Goal: Task Accomplishment & Management: Use online tool/utility

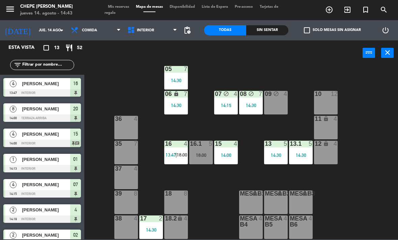
scroll to position [36, 0]
click at [92, 24] on span "Comida" at bounding box center [95, 30] width 57 height 15
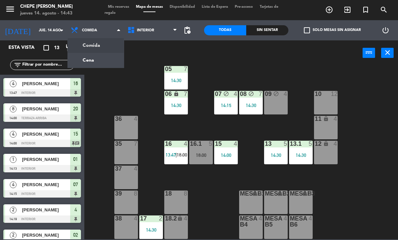
click at [111, 59] on ng-component "menu Chepe [PERSON_NAME] jueves 14. agosto - 14:43 Mis reservas Mapa de mesas D…" at bounding box center [199, 120] width 398 height 240
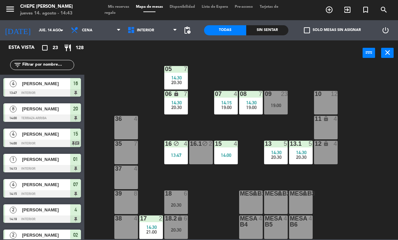
click at [92, 32] on span "Cena" at bounding box center [95, 30] width 57 height 15
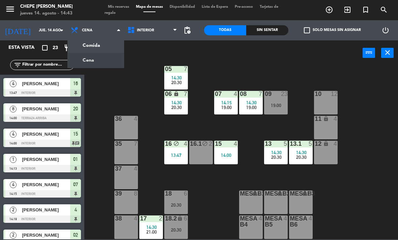
click at [103, 50] on ng-component "menu Chepe [PERSON_NAME] jueves 14. agosto - 14:43 Mis reservas Mapa de mesas D…" at bounding box center [199, 120] width 398 height 240
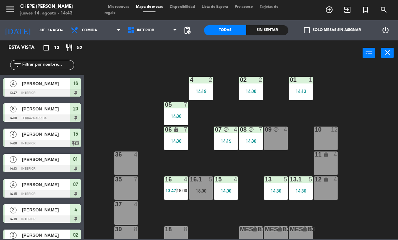
click at [176, 228] on div at bounding box center [176, 230] width 11 height 6
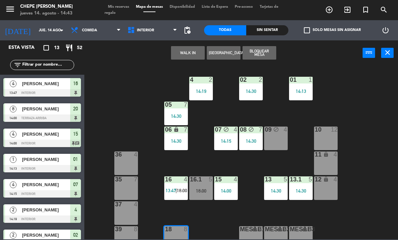
click at [191, 51] on button "WALK IN" at bounding box center [188, 52] width 34 height 13
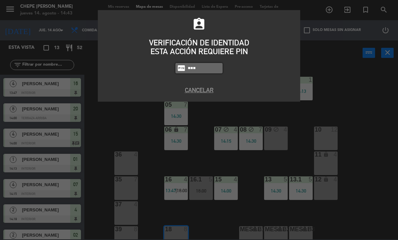
type input "1843"
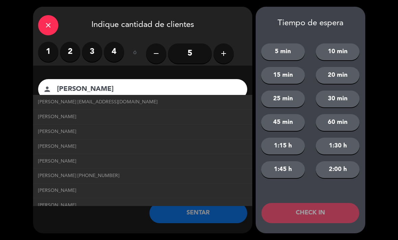
type input "[PERSON_NAME]"
click at [194, 50] on input "5" at bounding box center [190, 54] width 44 height 20
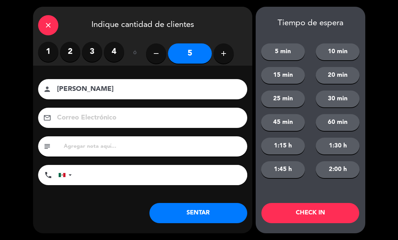
click at [194, 215] on button "SENTAR" at bounding box center [198, 213] width 98 height 20
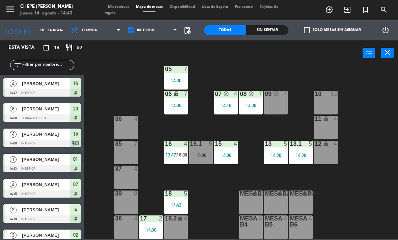
scroll to position [36, 0]
click at [97, 27] on span "Comida" at bounding box center [95, 30] width 57 height 15
click at [104, 39] on div "Comida Cena Comida Comida Cena" at bounding box center [95, 30] width 57 height 20
click at [197, 151] on div "16.1 5 18:00" at bounding box center [201, 153] width 24 height 24
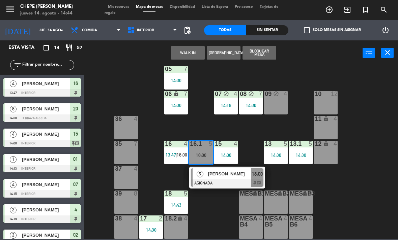
click at [181, 48] on button "WALK IN" at bounding box center [188, 52] width 34 height 13
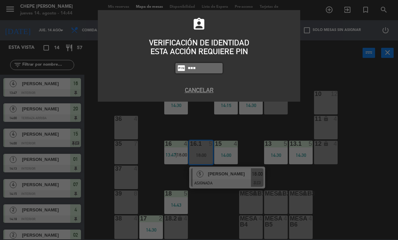
type input "1843"
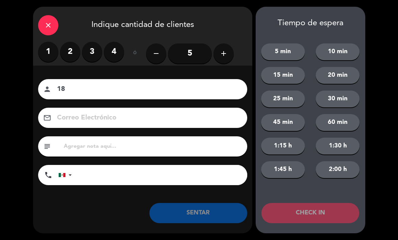
type input "1"
click at [76, 50] on label "2" at bounding box center [70, 52] width 20 height 20
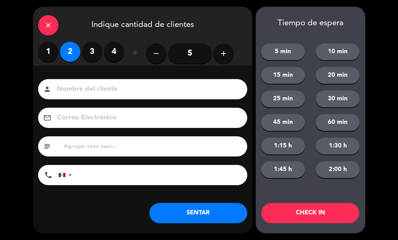
click at [82, 85] on input at bounding box center [147, 90] width 182 height 12
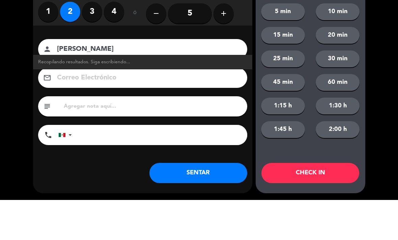
type input "[PERSON_NAME]"
click at [20, 53] on div "close Indique cantidad de clientes 1 2 3 4 ó remove 5 add Nombre del cliente pe…" at bounding box center [199, 120] width 398 height 240
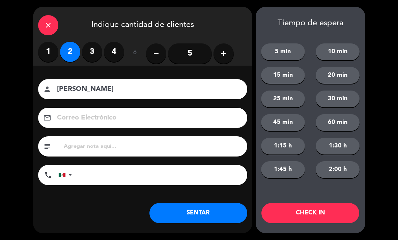
click at [195, 214] on button "SENTAR" at bounding box center [198, 213] width 98 height 20
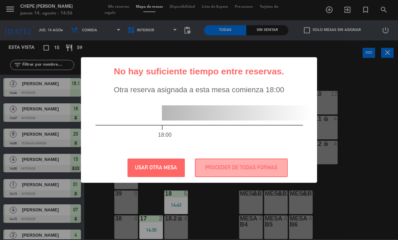
click at [245, 168] on button "PROCEDER DE TODAS FORMAS" at bounding box center [241, 168] width 93 height 19
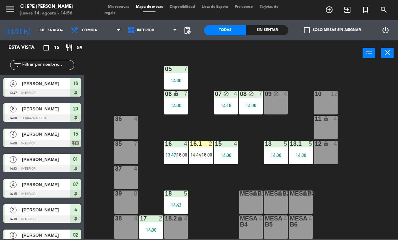
click at [264, 35] on div "Sin sentar" at bounding box center [267, 30] width 42 height 10
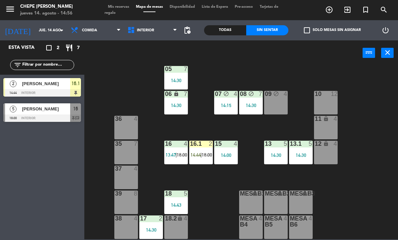
click at [201, 145] on div at bounding box center [201, 144] width 11 height 6
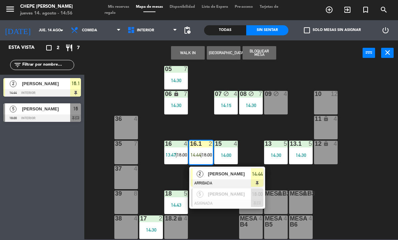
click at [223, 178] on div "[PERSON_NAME]" at bounding box center [229, 174] width 44 height 11
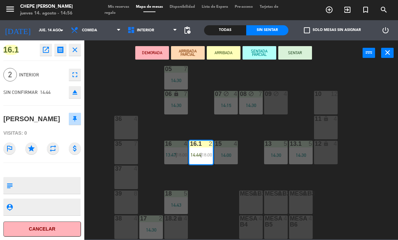
click at [298, 53] on button "SENTAR" at bounding box center [295, 52] width 34 height 13
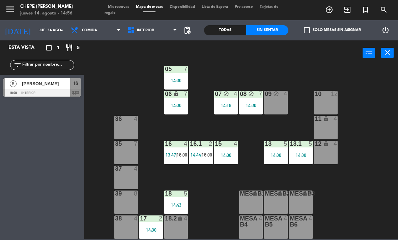
click at [178, 203] on div "14:43" at bounding box center [176, 205] width 24 height 5
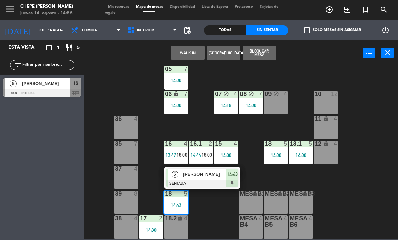
click at [199, 177] on span "[PERSON_NAME]" at bounding box center [204, 174] width 43 height 7
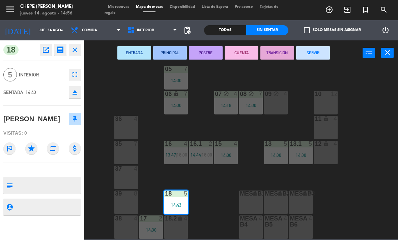
click at [176, 225] on div "18.2 lock 4" at bounding box center [176, 228] width 24 height 24
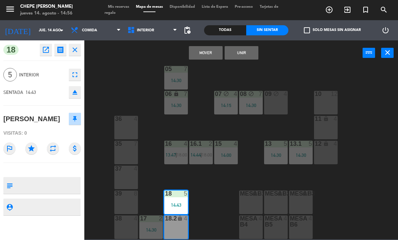
click at [249, 52] on button "Unir" at bounding box center [242, 52] width 34 height 13
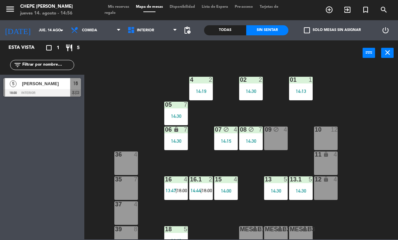
scroll to position [0, 0]
click at [281, 156] on div "02 2 14:30 4 2 14:19 01 1 14:13 05 7 14:30 06 lock 7 14:30 07 block 4 14:15 09 …" at bounding box center [243, 152] width 310 height 175
click at [278, 143] on div "09 block 4" at bounding box center [276, 139] width 24 height 24
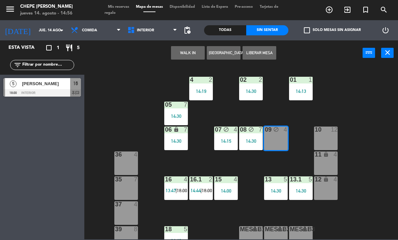
click at [182, 57] on button "WALK IN" at bounding box center [188, 52] width 34 height 13
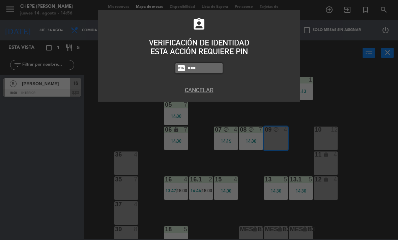
type input "1843"
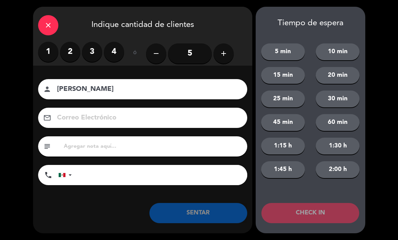
type input "[PERSON_NAME]"
click at [73, 53] on label "2" at bounding box center [70, 52] width 20 height 20
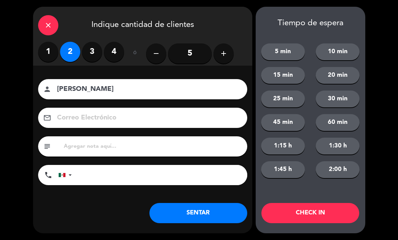
click at [203, 212] on button "SENTAR" at bounding box center [198, 213] width 98 height 20
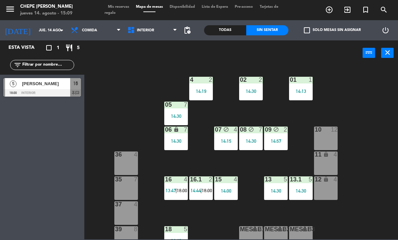
click at [323, 191] on div "12 lock 4" at bounding box center [326, 189] width 24 height 24
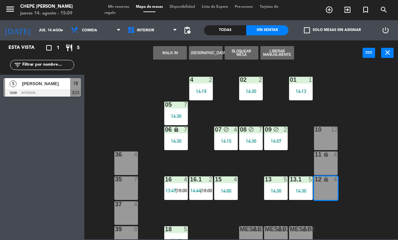
click at [168, 56] on button "WALK IN" at bounding box center [170, 52] width 34 height 13
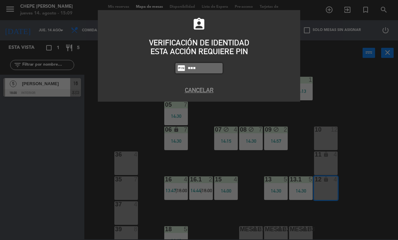
type input "1843"
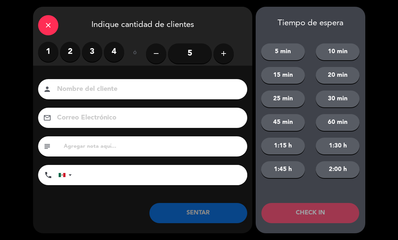
click at [95, 54] on label "3" at bounding box center [92, 52] width 20 height 20
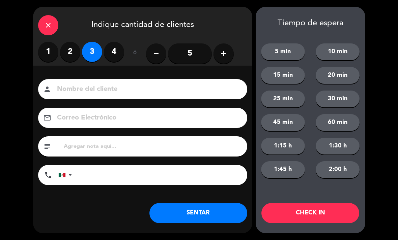
click at [83, 88] on input at bounding box center [147, 90] width 182 height 12
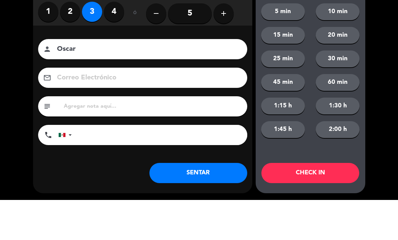
type input "Oscar"
click at [33, 79] on div "Nombre del cliente person [PERSON_NAME] Electrónico email subject phone [GEOGRA…" at bounding box center [142, 133] width 219 height 108
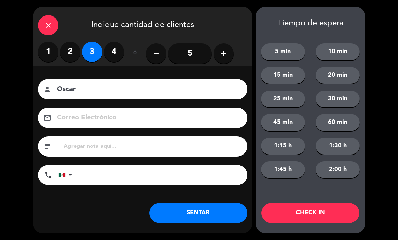
click at [215, 222] on button "SENTAR" at bounding box center [198, 213] width 98 height 20
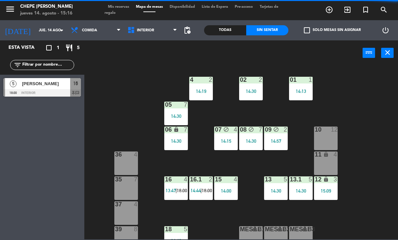
click at [200, 130] on div "02 2 14:30 4 2 14:19 01 1 14:13 05 7 14:30 06 lock 7 14:30 07 block 4 14:15 09 …" at bounding box center [243, 152] width 310 height 175
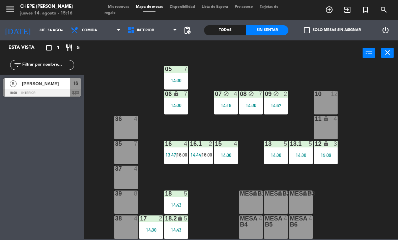
scroll to position [36, 0]
click at [315, 116] on div "11" at bounding box center [315, 119] width 0 height 6
click at [390, 104] on div "02 2 14:30 4 2 14:19 01 1 14:13 05 7 14:30 06 lock 7 14:30 07 block 4 14:15 09 …" at bounding box center [243, 152] width 310 height 175
click at [329, 106] on div "10 12" at bounding box center [326, 103] width 24 height 24
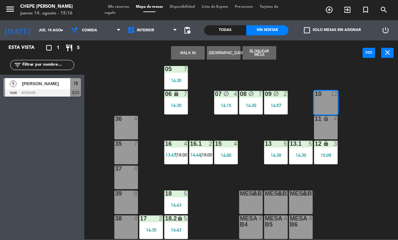
click at [185, 50] on button "WALK IN" at bounding box center [188, 52] width 34 height 13
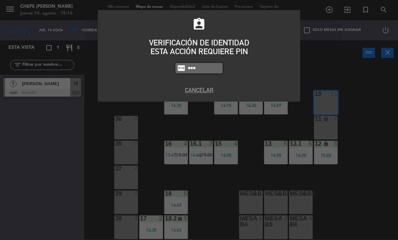
type input "1843"
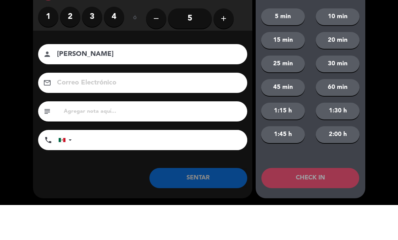
type input "[PERSON_NAME]"
click at [93, 42] on label "3" at bounding box center [92, 52] width 20 height 20
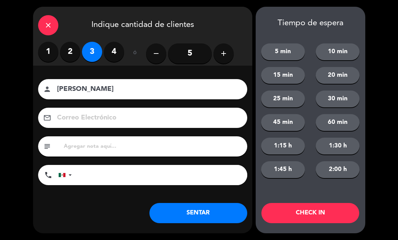
click at [212, 206] on button "SENTAR" at bounding box center [198, 213] width 98 height 20
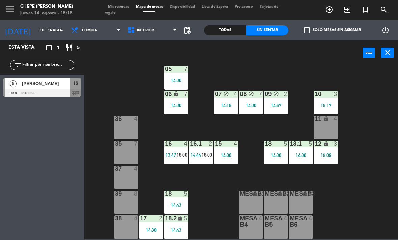
click at [179, 150] on div "16 4 13:47 | 18:00" at bounding box center [176, 153] width 24 height 24
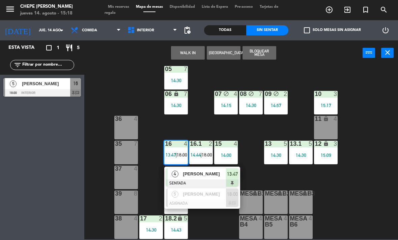
click at [199, 175] on span "[PERSON_NAME]" at bounding box center [204, 174] width 43 height 7
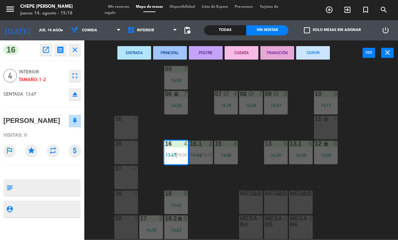
click at [314, 53] on button "SERVIR" at bounding box center [313, 52] width 34 height 13
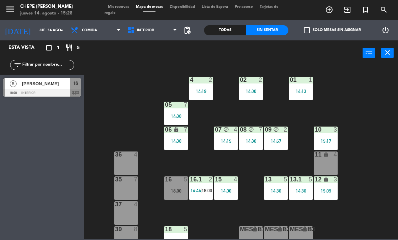
scroll to position [0, 0]
click at [296, 89] on div "14:13" at bounding box center [301, 91] width 24 height 5
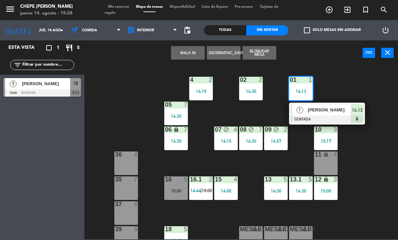
click at [361, 82] on div "02 2 14:30 4 2 14:19 01 1 14:13 1 [PERSON_NAME] SENTADA 14:13 05 7 14:30 06 loc…" at bounding box center [243, 152] width 310 height 175
